Goal: Register for event/course

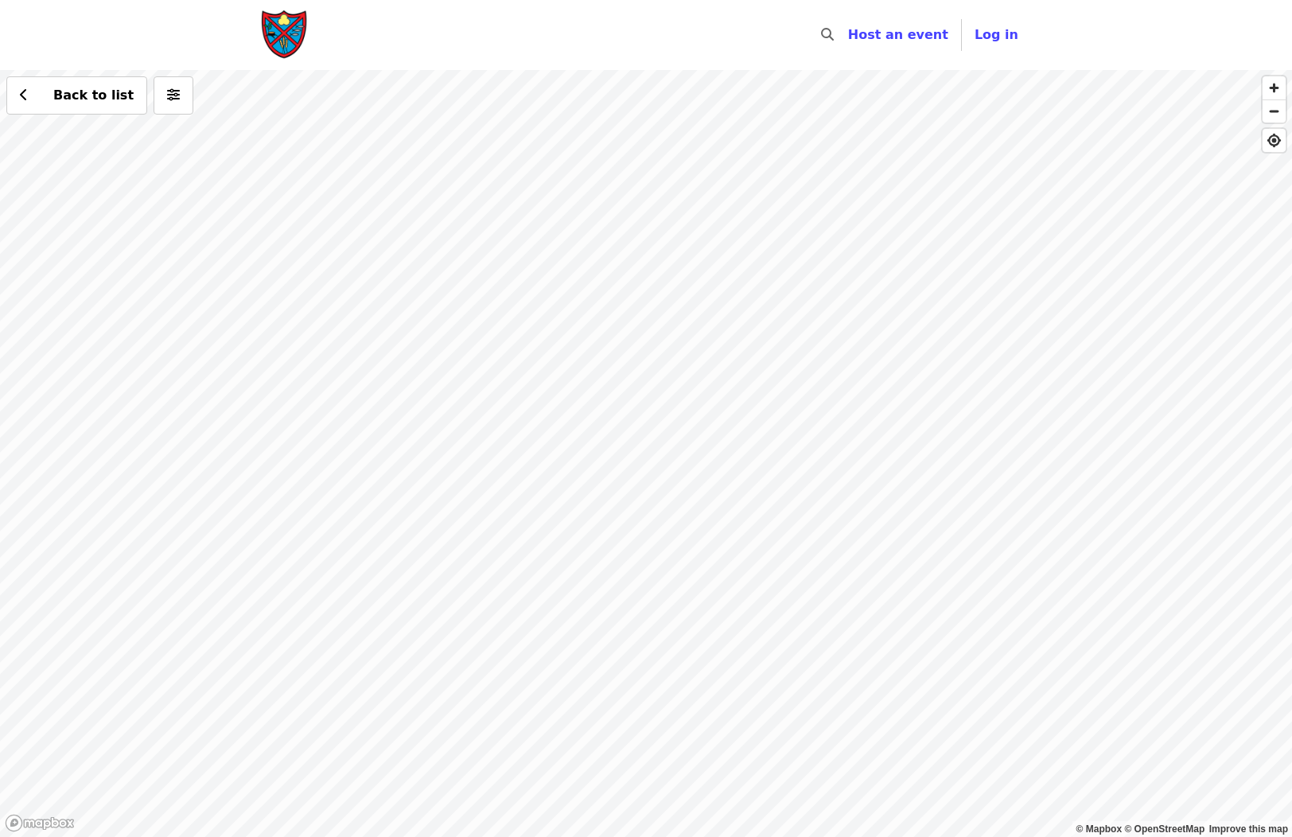
click at [835, 422] on div "Back to list" at bounding box center [646, 453] width 1292 height 767
click at [1280, 110] on span "button" at bounding box center [1273, 111] width 23 height 22
click at [951, 354] on div "Back to list" at bounding box center [646, 453] width 1292 height 767
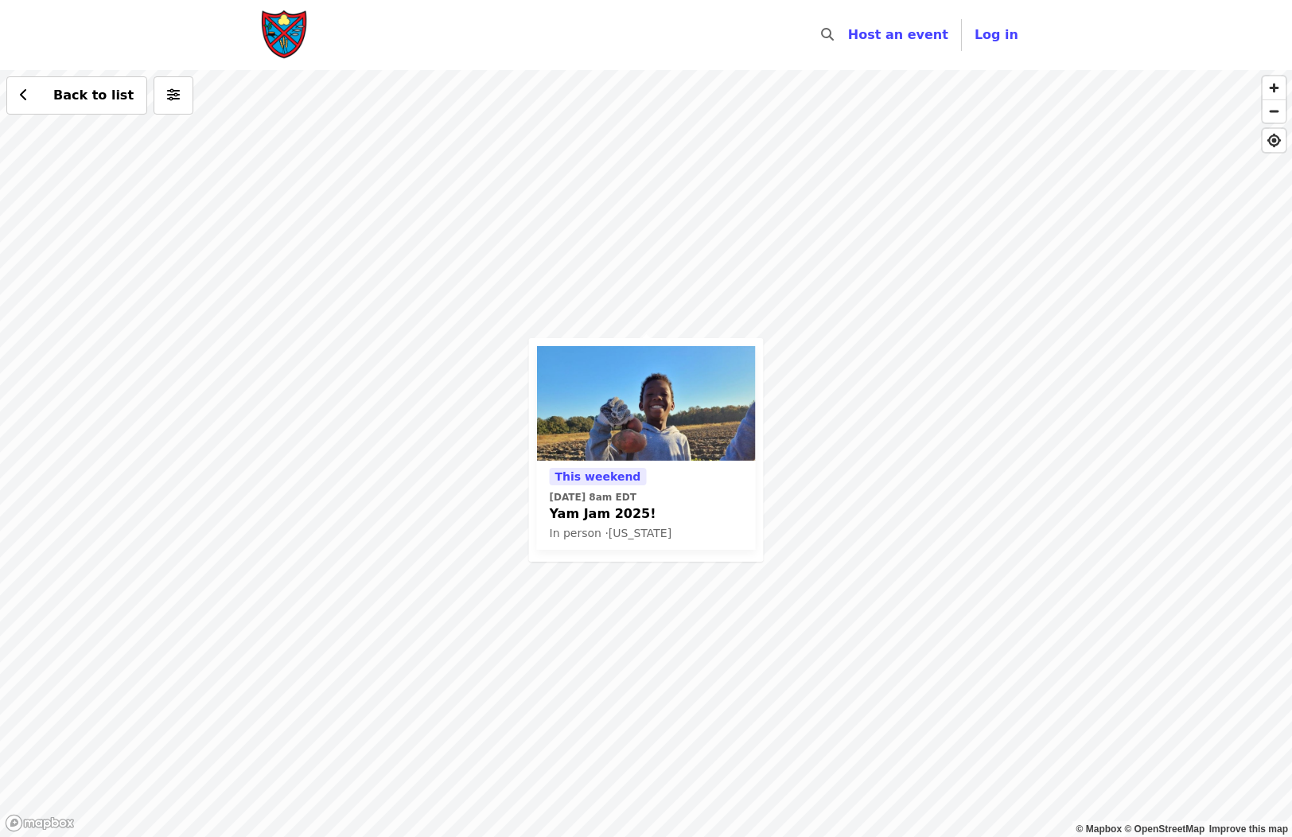
click at [31, 546] on div "This weekend [DATE] 8am EDT Yam Jam 2025! In person · [US_STATE] Back to list" at bounding box center [646, 453] width 1292 height 767
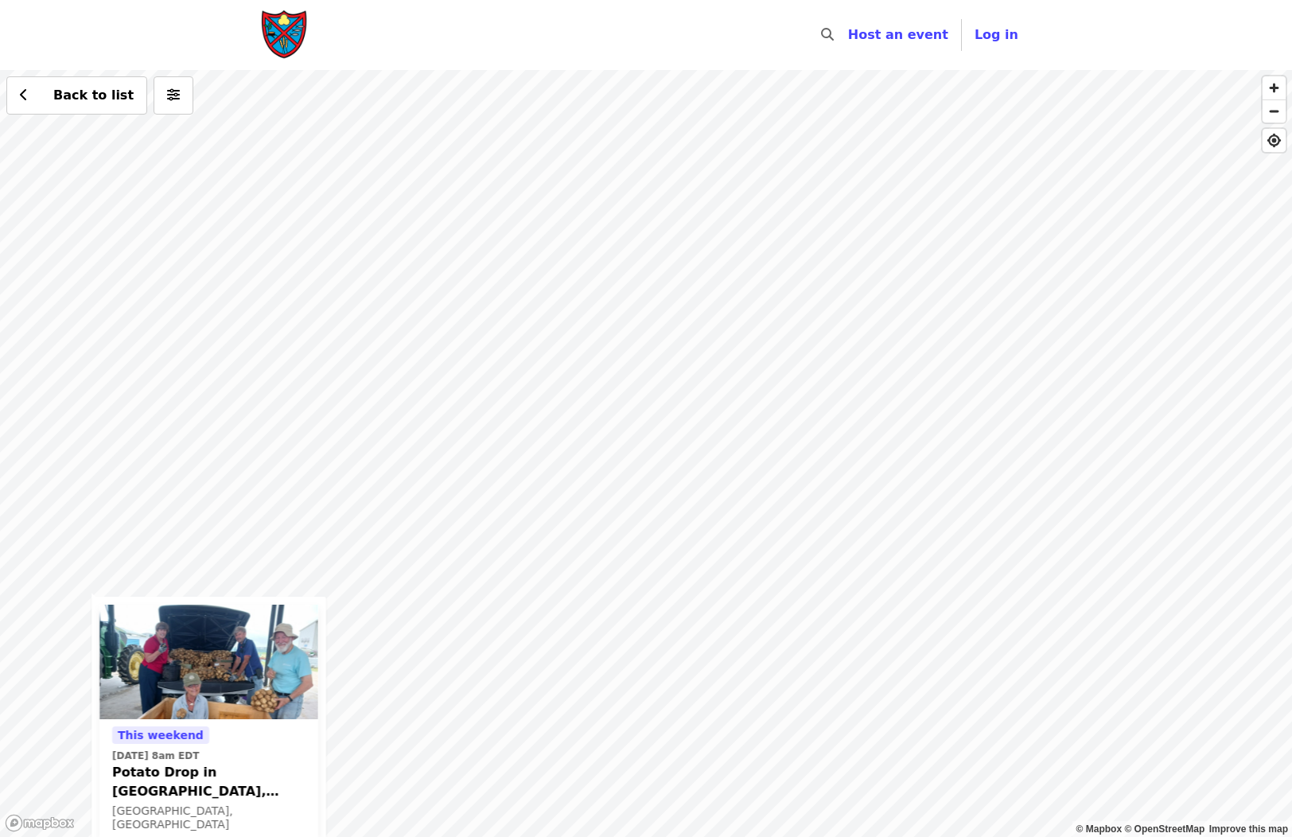
drag, startPoint x: 987, startPoint y: 270, endPoint x: 422, endPoint y: 534, distance: 623.5
click at [421, 534] on div "This weekend [DATE] 8am EDT Potato Drop in [GEOGRAPHIC_DATA], [GEOGRAPHIC_DATA]…" at bounding box center [646, 453] width 1292 height 767
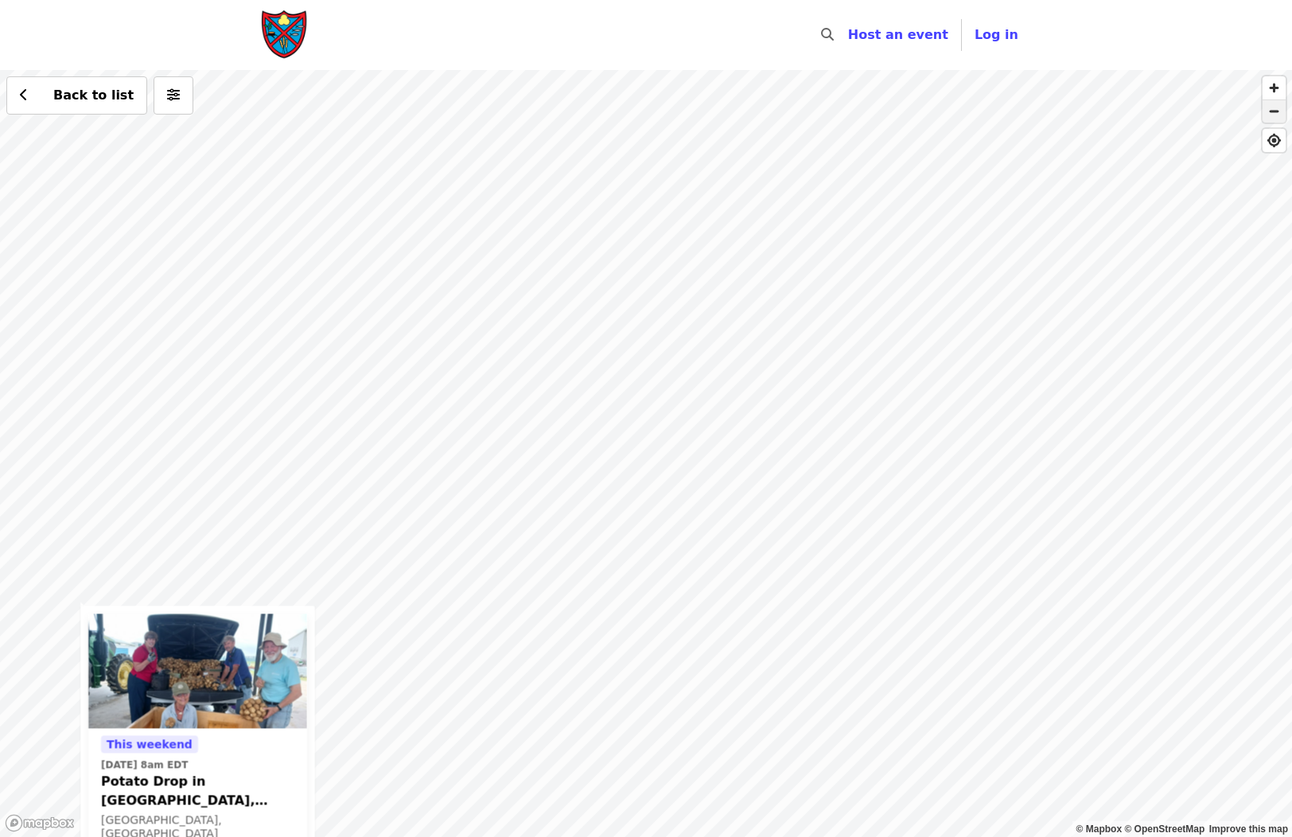
click at [1274, 112] on span "button" at bounding box center [1273, 111] width 23 height 22
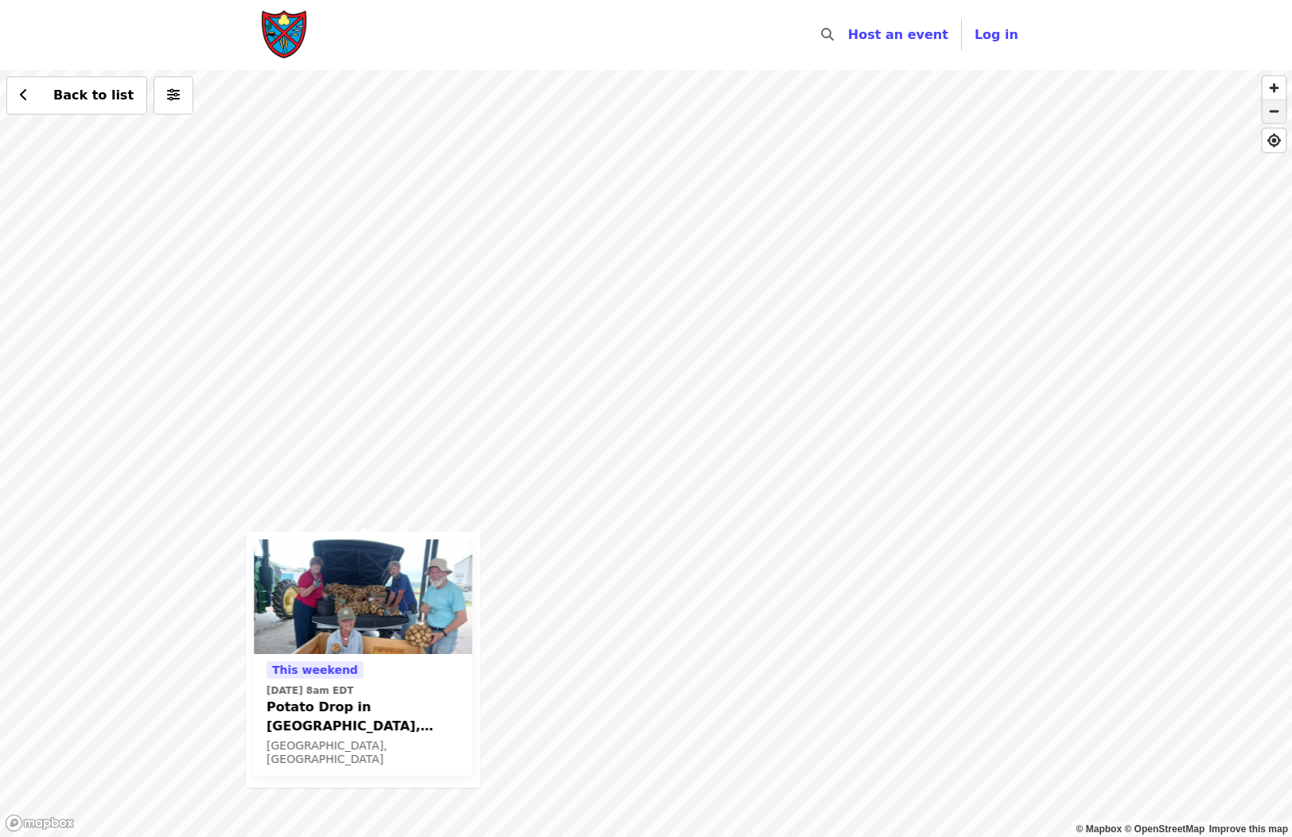
click at [1274, 112] on span "button" at bounding box center [1273, 111] width 23 height 22
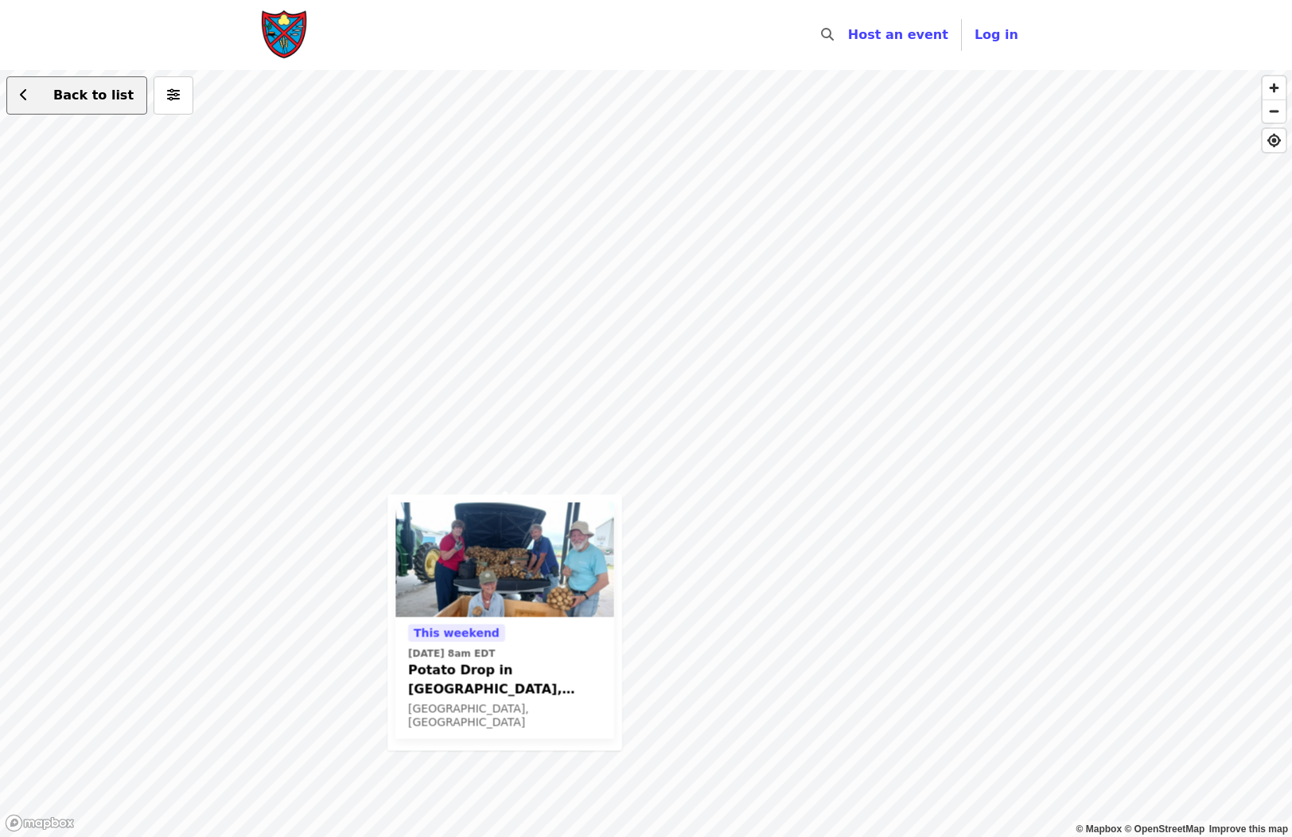
click at [60, 92] on span "Back to list" at bounding box center [93, 95] width 80 height 15
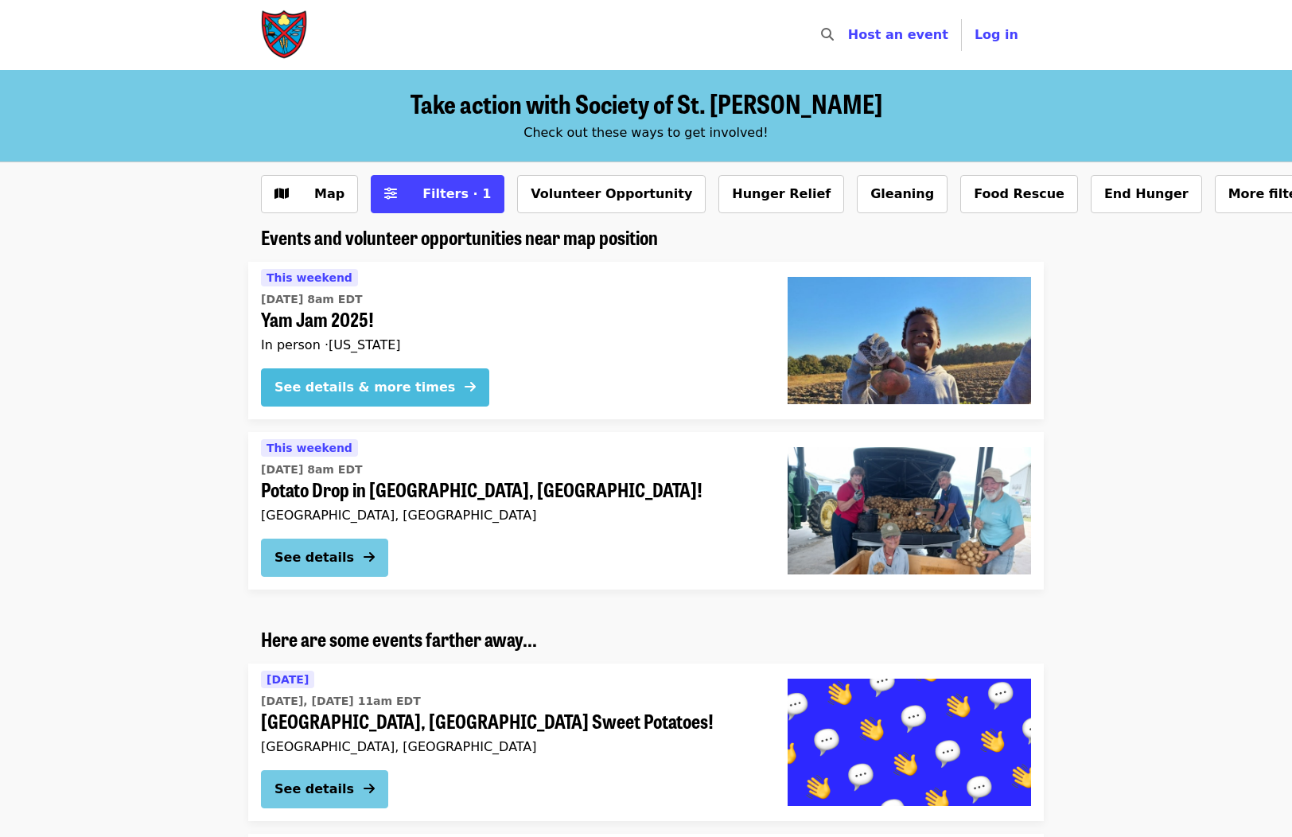
click at [352, 380] on div "See details & more times" at bounding box center [364, 387] width 181 height 19
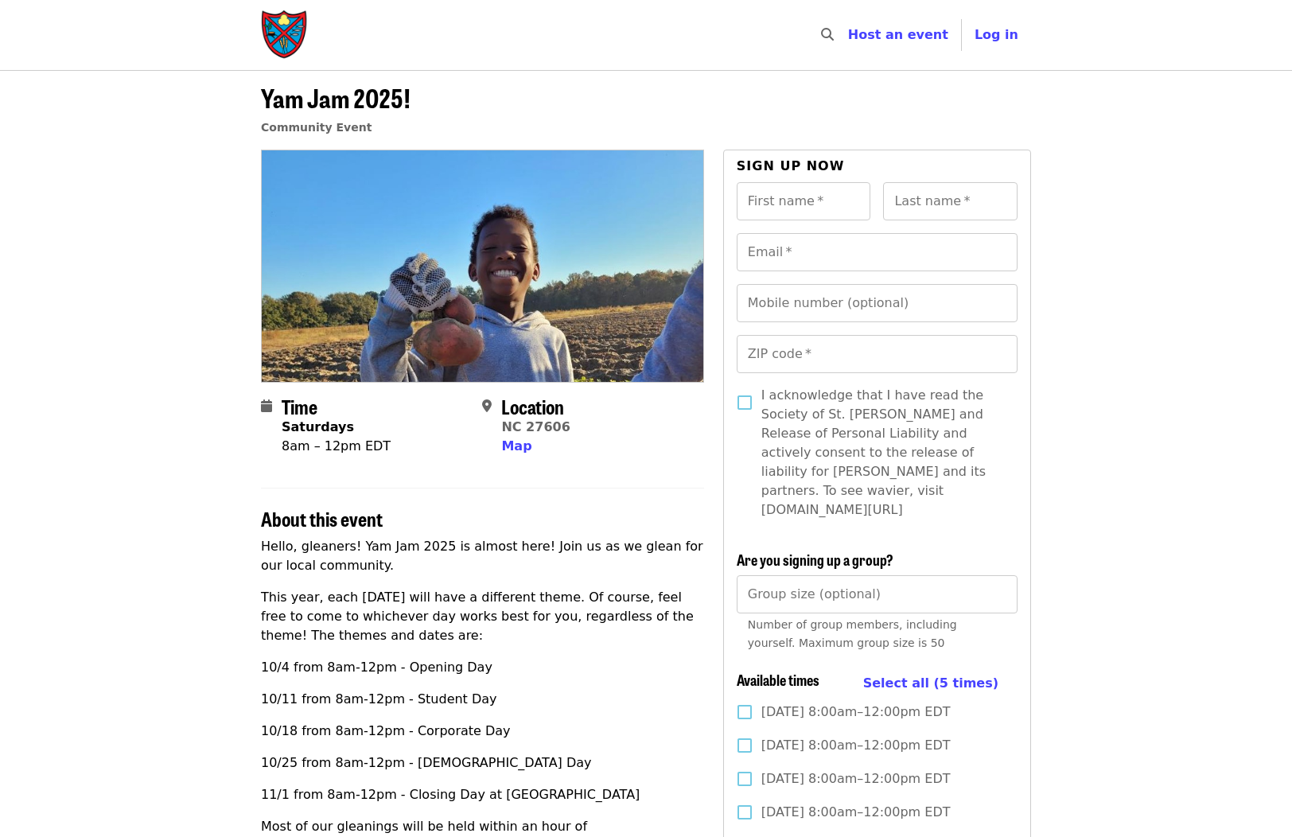
click at [37, 154] on article "Yam Jam 2025! Community Event Time Saturdays 8am – 12pm EDT Location [GEOGRAPHI…" at bounding box center [646, 784] width 1292 height 1429
